Goal: Check status: Check status

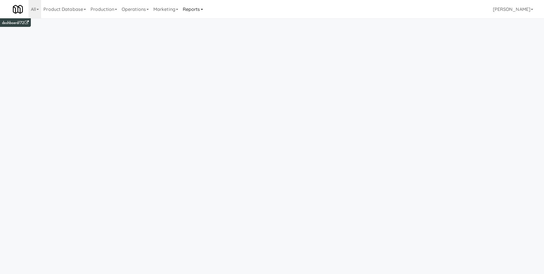
click at [196, 9] on link "Reports" at bounding box center [193, 9] width 25 height 18
click at [204, 44] on link "Payouts" at bounding box center [204, 45] width 46 height 10
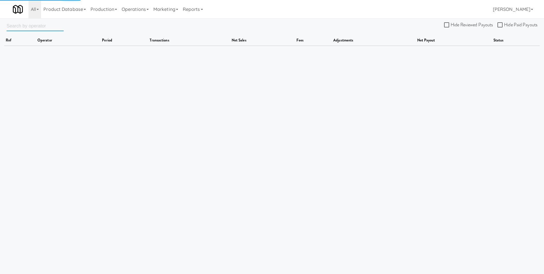
click at [28, 25] on input "text" at bounding box center [35, 26] width 57 height 11
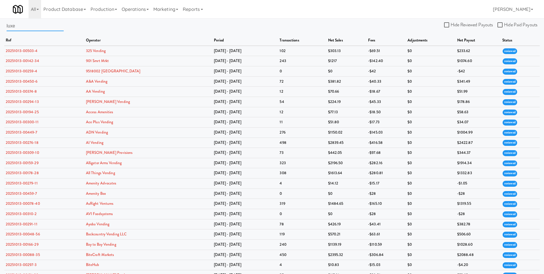
type input "luxe"
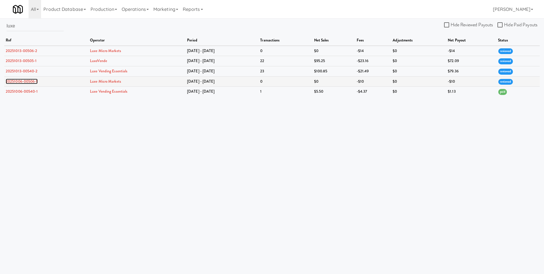
click at [25, 83] on link "20251006-00506-1" at bounding box center [22, 81] width 32 height 5
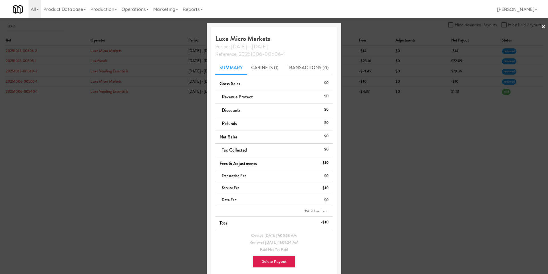
click at [402, 117] on div at bounding box center [274, 137] width 548 height 274
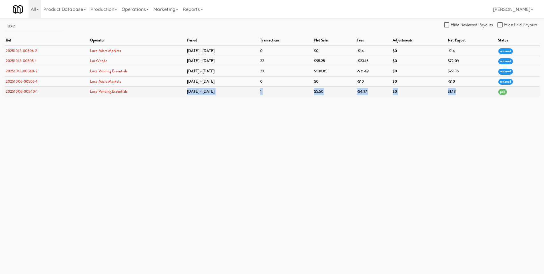
drag, startPoint x: 182, startPoint y: 92, endPoint x: 470, endPoint y: 93, distance: 288.2
click at [470, 93] on tr "20251006-00540-1 Luxe Vending Essentials [DATE] - [DATE] 1 $5.50 -$4.37 $0 $1.1…" at bounding box center [272, 92] width 536 height 10
click at [470, 93] on td "$1.13" at bounding box center [471, 92] width 50 height 10
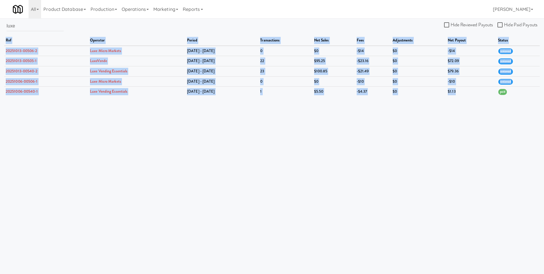
drag, startPoint x: 470, startPoint y: 93, endPoint x: 168, endPoint y: 22, distance: 310.3
click at [168, 22] on div "luxe Hide Reviewed Payouts Hide Paid Payouts ref operator period transactions n…" at bounding box center [272, 59] width 544 height 76
